Goal: Find specific page/section: Find specific page/section

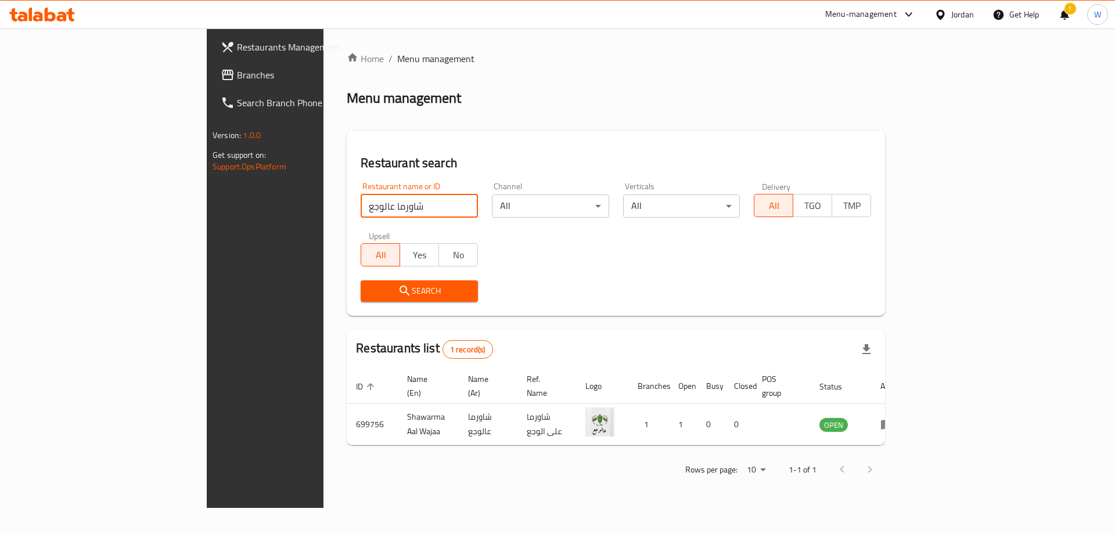
click at [361, 208] on input "شاورما عالوجع" at bounding box center [419, 205] width 117 height 23
type input "لمة العيلة"
click button "Search" at bounding box center [419, 290] width 117 height 21
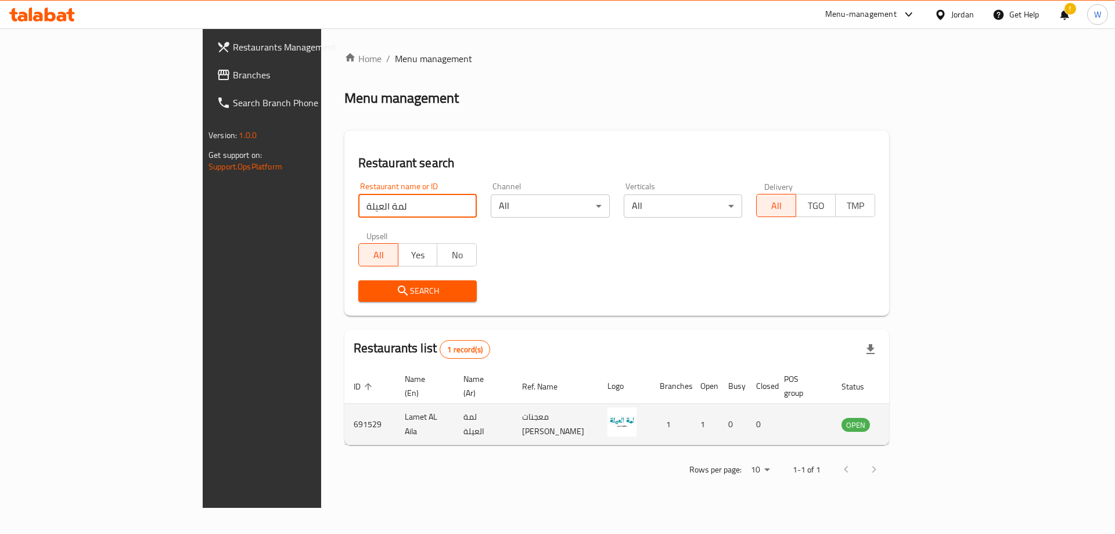
click at [914, 423] on icon "enhanced table" at bounding box center [912, 425] width 4 height 5
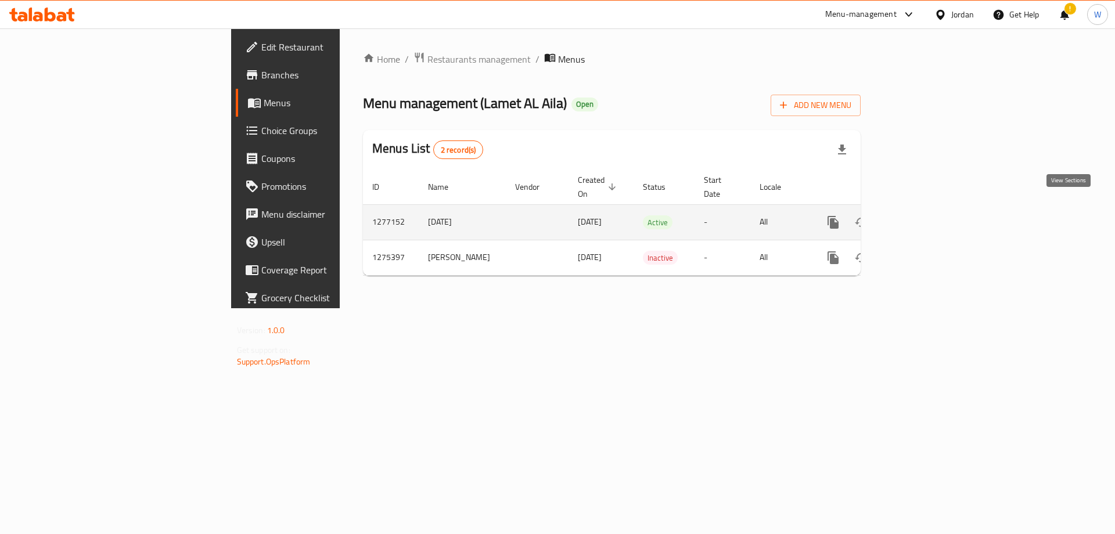
click at [924, 215] on icon "enhanced table" at bounding box center [917, 222] width 14 height 14
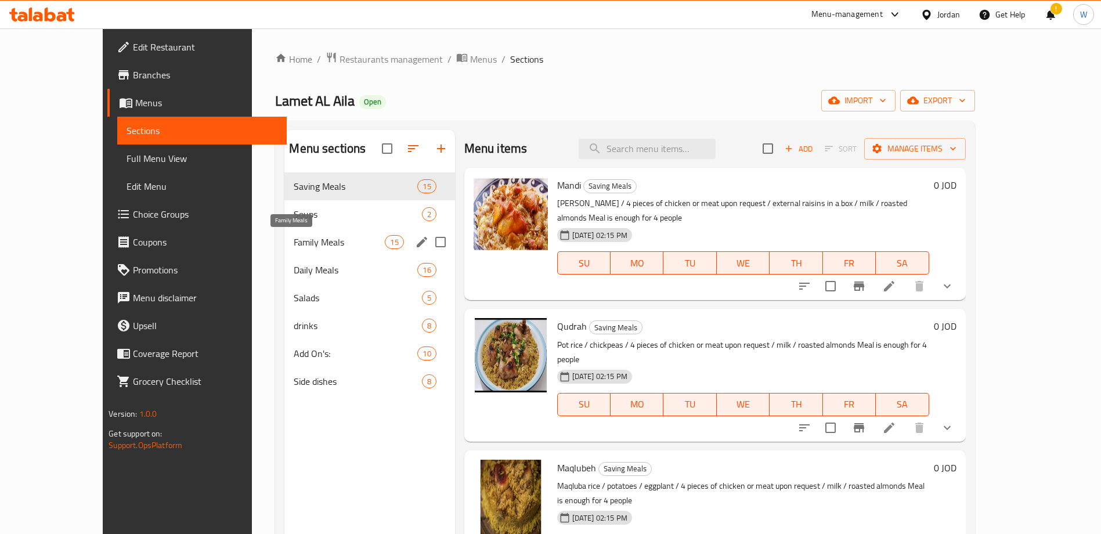
click at [297, 243] on span "Family Meals" at bounding box center [339, 242] width 91 height 14
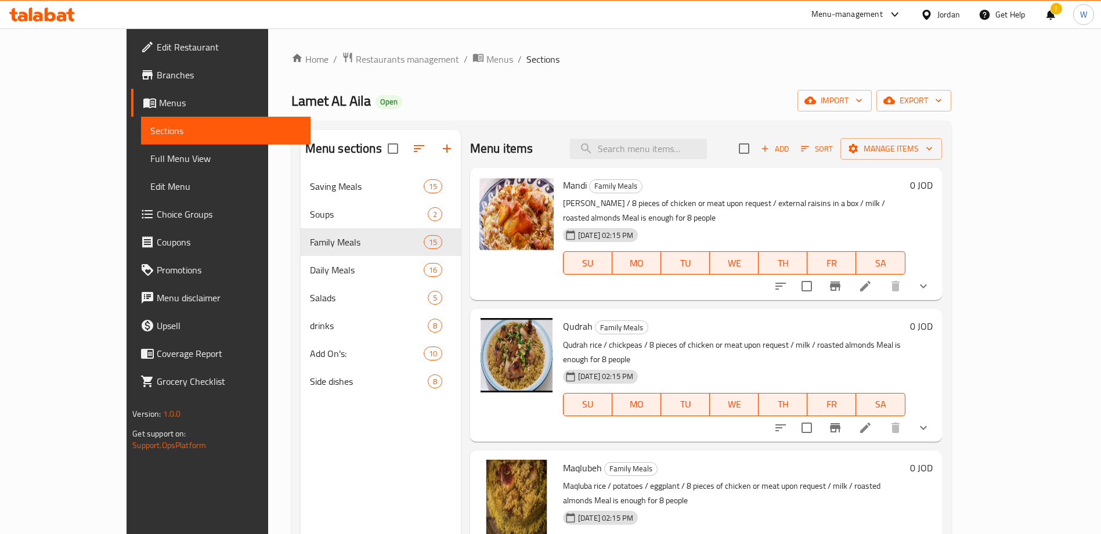
click at [47, 15] on icon at bounding box center [50, 15] width 11 height 14
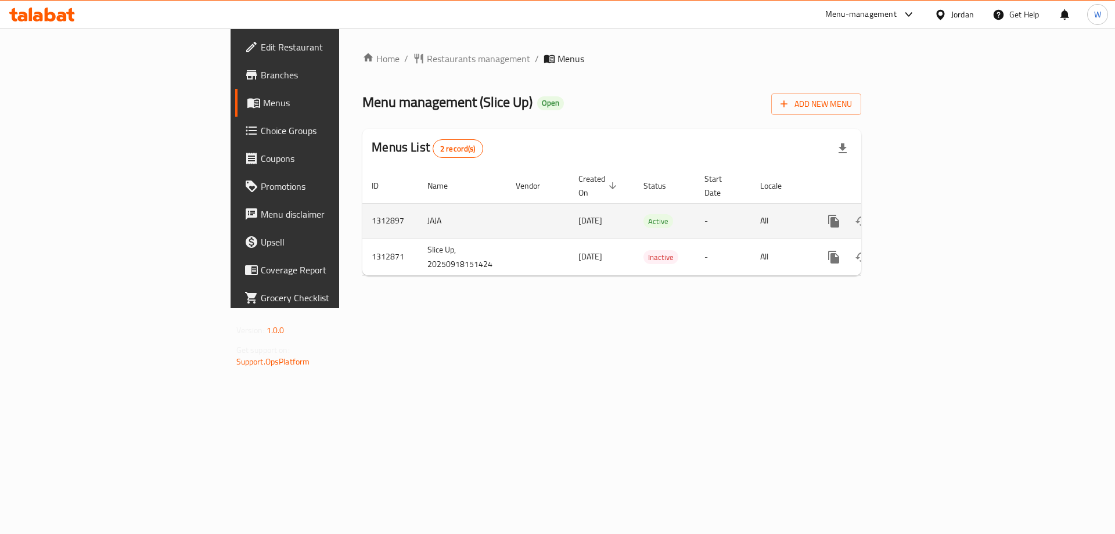
click at [924, 214] on icon "enhanced table" at bounding box center [917, 221] width 14 height 14
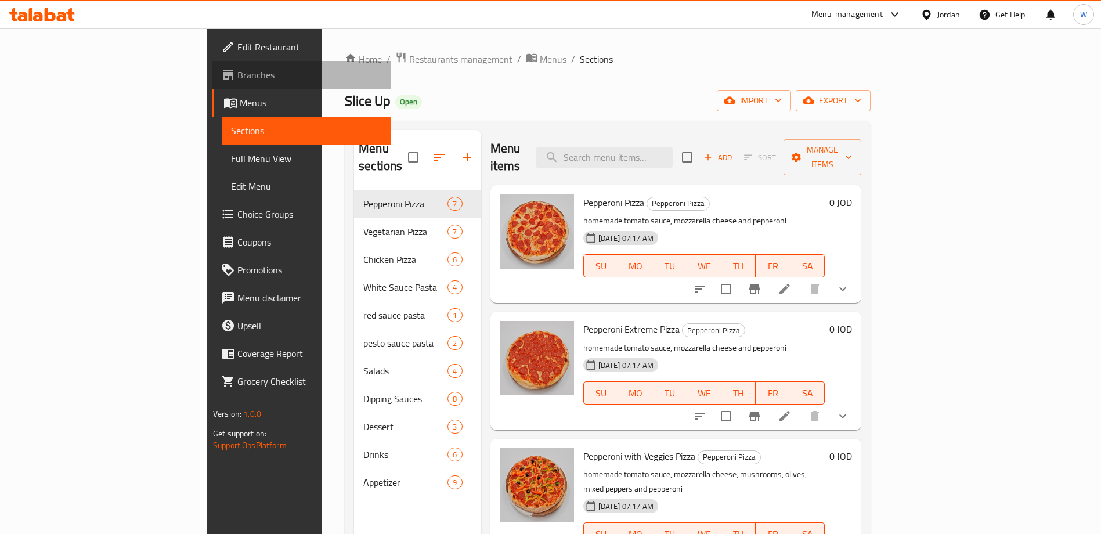
click at [237, 77] on span "Branches" at bounding box center [309, 75] width 145 height 14
